Goal: Check status: Check status

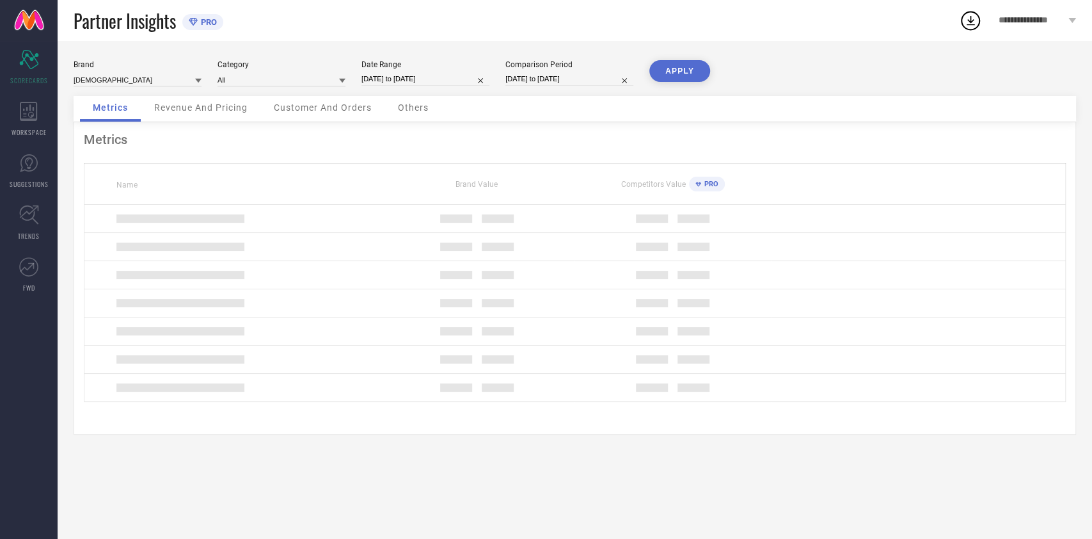
click at [457, 74] on input "[DATE] to [DATE]" at bounding box center [426, 78] width 128 height 13
select select "6"
select select "2025"
select select "7"
select select "2025"
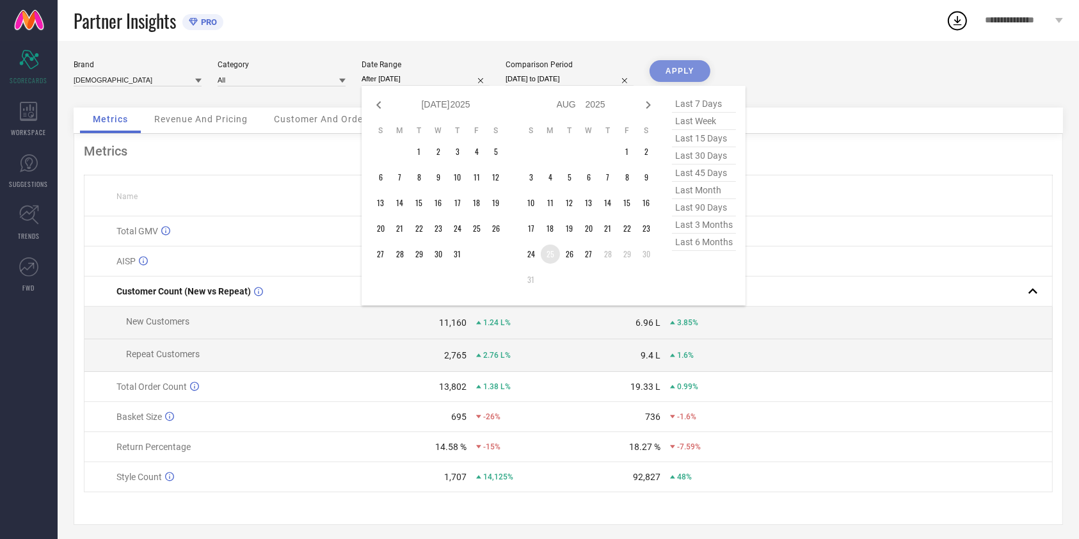
click at [545, 253] on td "25" at bounding box center [550, 253] width 19 height 19
type input "[DATE] to [DATE]"
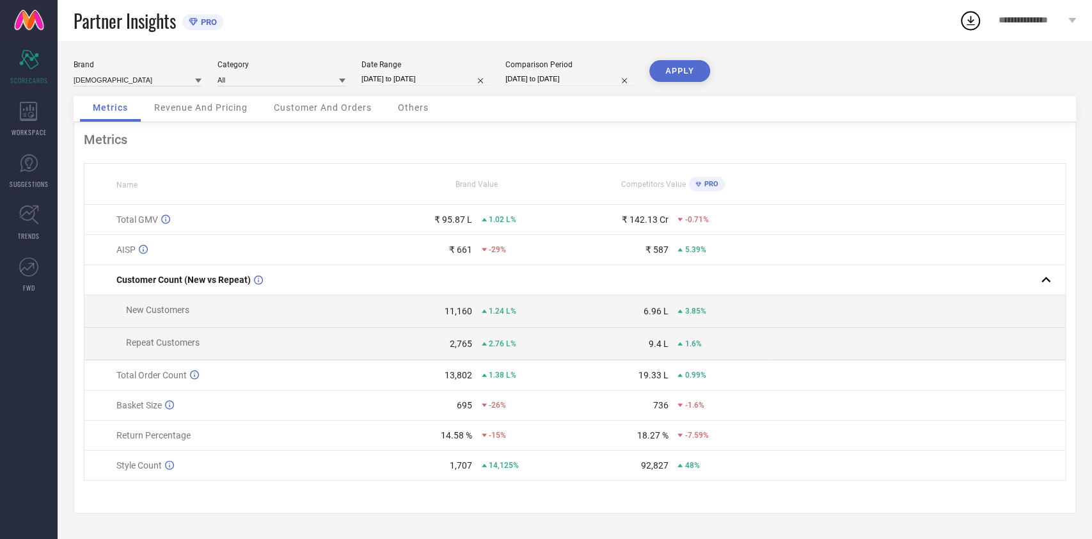
click at [685, 65] on button "APPLY" at bounding box center [680, 71] width 61 height 22
click at [411, 82] on input "[DATE] to [DATE]" at bounding box center [426, 78] width 128 height 13
select select "7"
select select "2025"
select select "8"
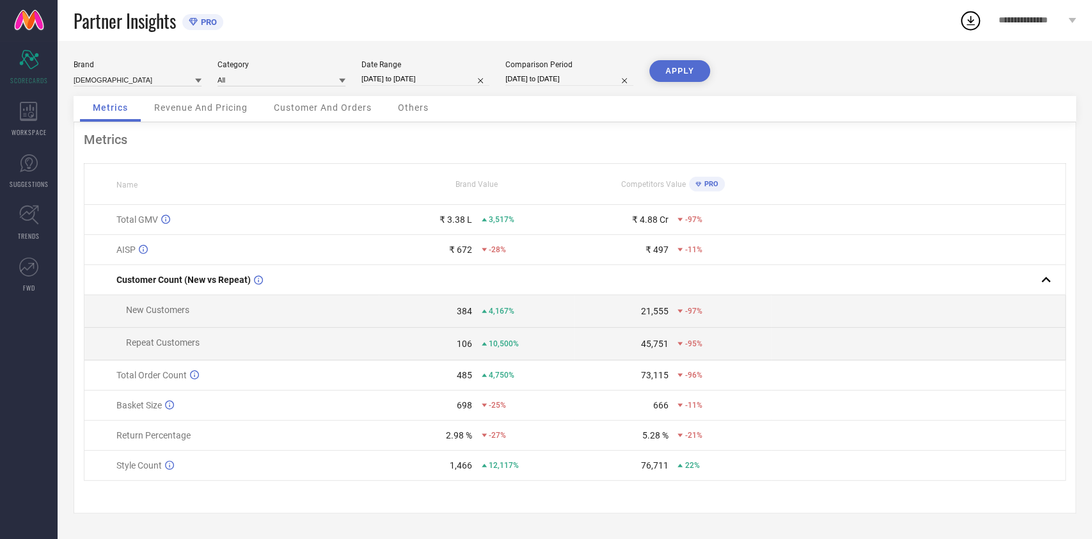
select select "2025"
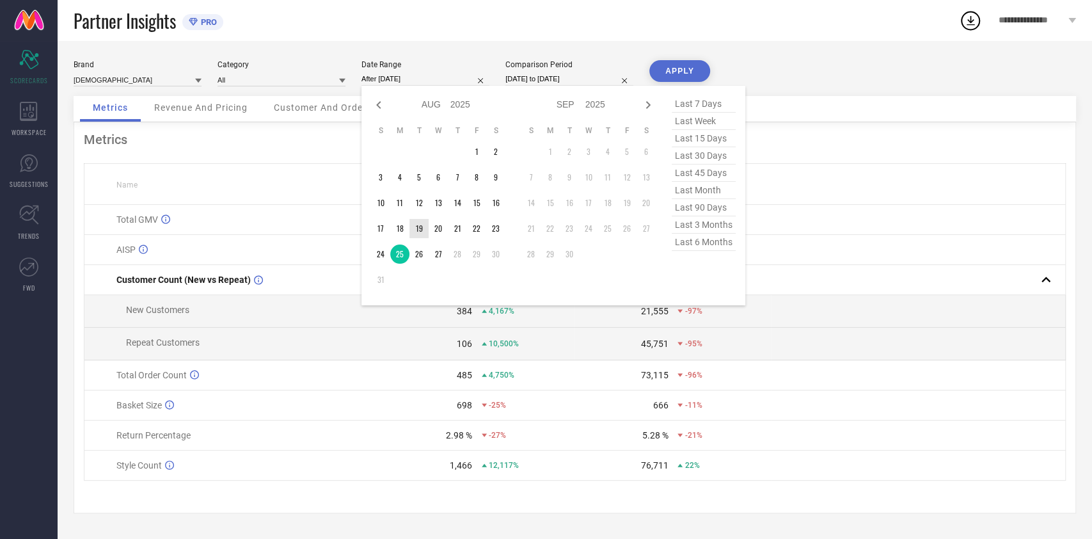
click at [423, 249] on td "26" at bounding box center [419, 253] width 19 height 19
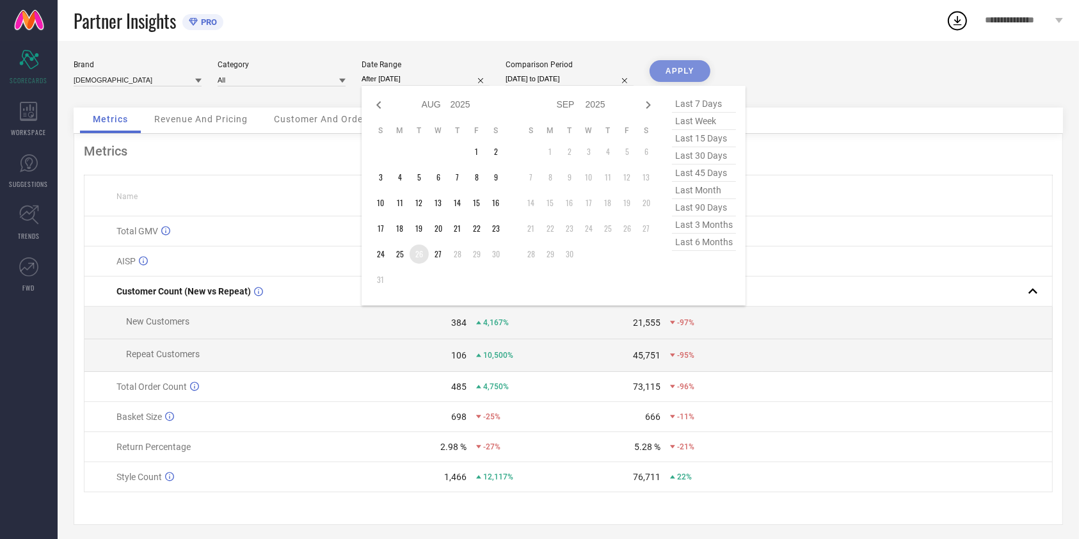
type input "[DATE] to [DATE]"
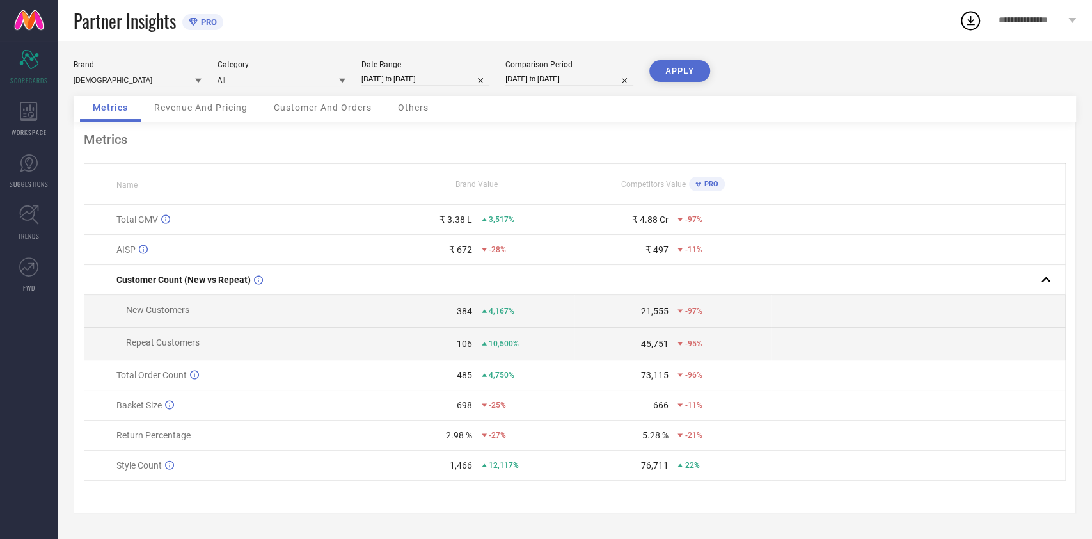
click at [668, 71] on button "APPLY" at bounding box center [680, 71] width 61 height 22
click at [390, 86] on div "Date Range [DATE] to [DATE]" at bounding box center [426, 73] width 128 height 26
click at [410, 82] on input "[DATE] to [DATE]" at bounding box center [426, 78] width 128 height 13
select select "7"
select select "2025"
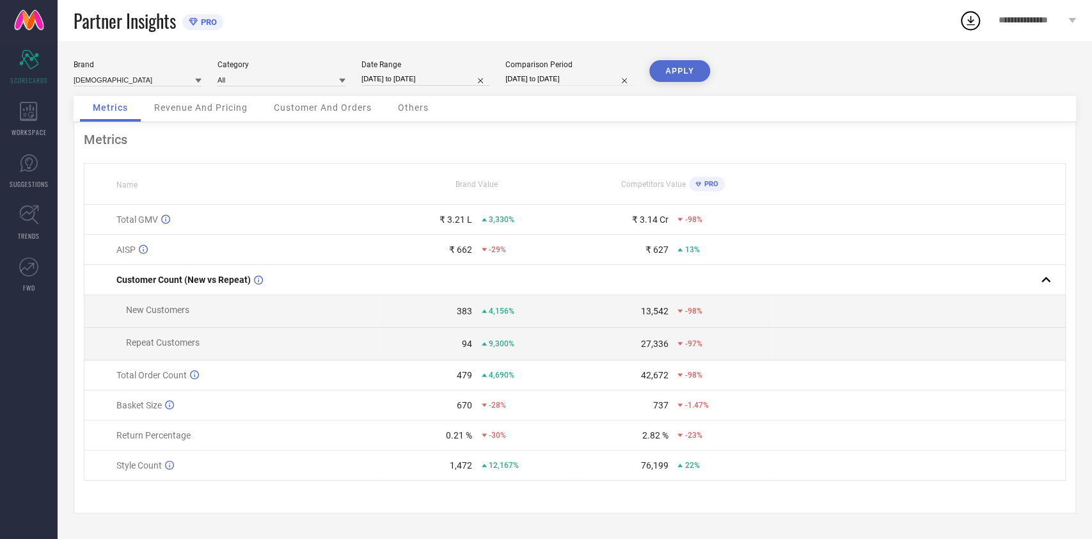
select select "8"
select select "2025"
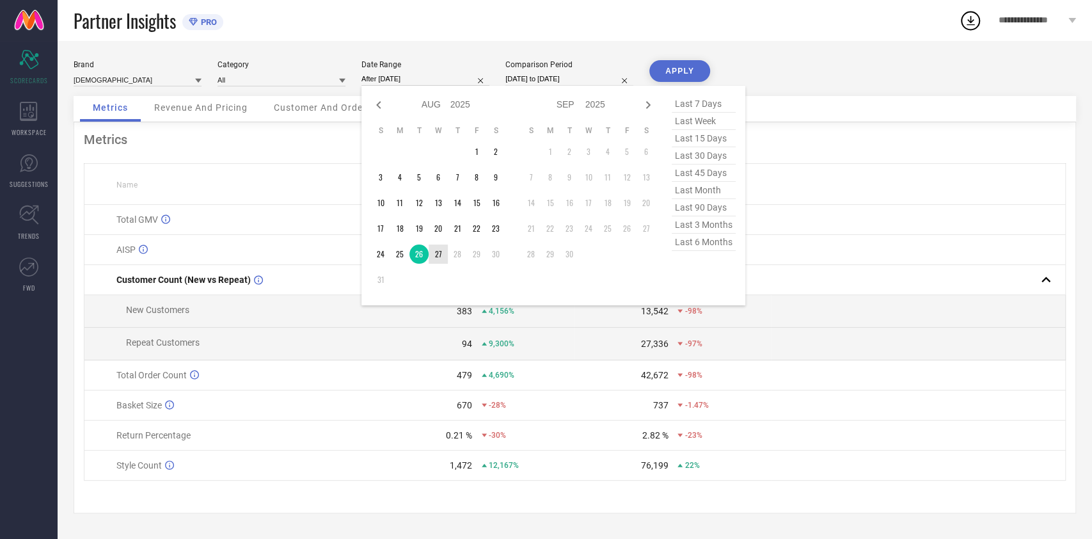
click at [440, 257] on td "27" at bounding box center [438, 253] width 19 height 19
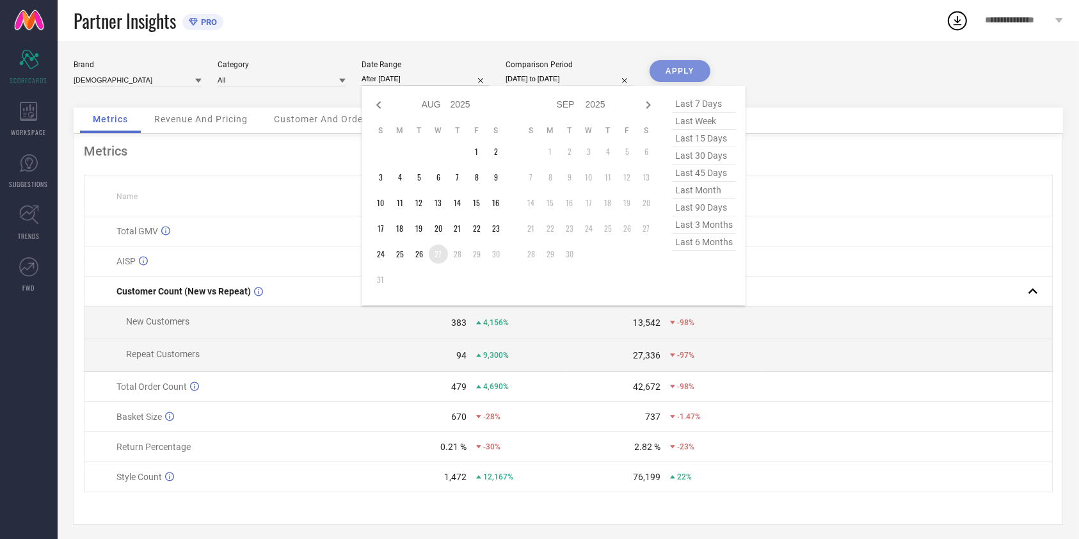
type input "[DATE] to [DATE]"
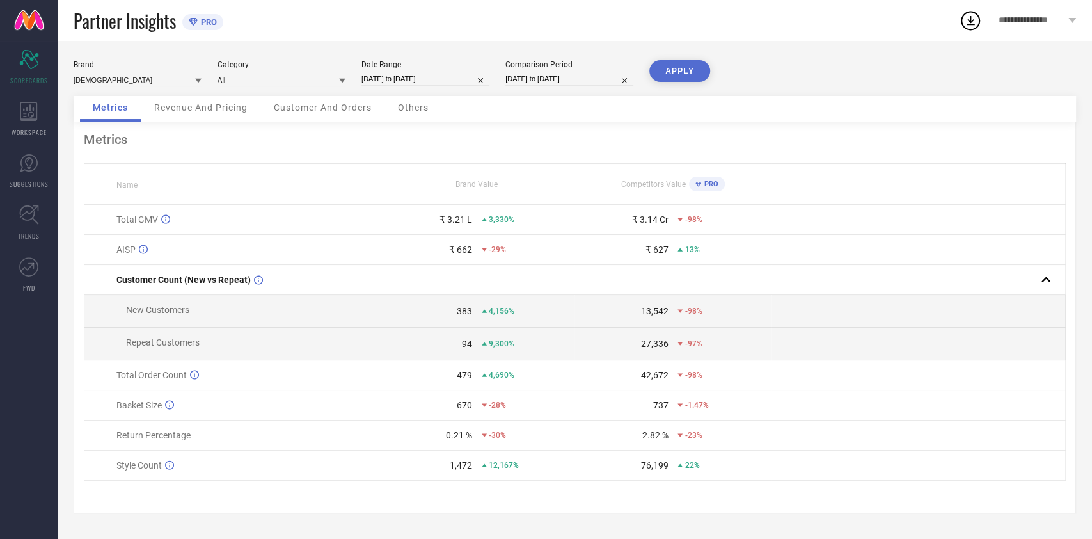
click at [666, 70] on button "APPLY" at bounding box center [680, 71] width 61 height 22
